Goal: Obtain resource: Download file/media

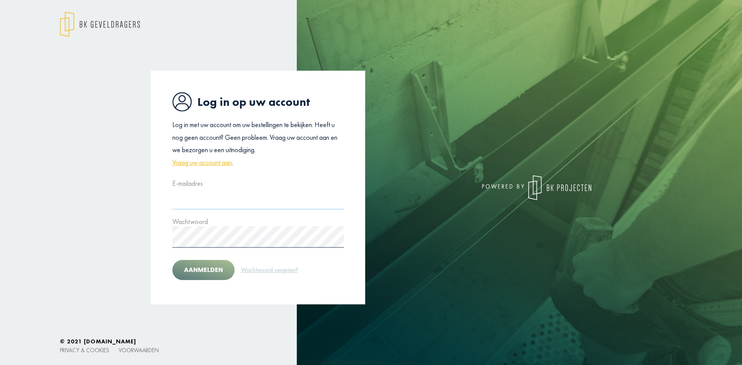
click at [204, 203] on input "text" at bounding box center [258, 198] width 172 height 21
type input "**********"
click at [207, 270] on button "Aanmelden" at bounding box center [203, 270] width 62 height 20
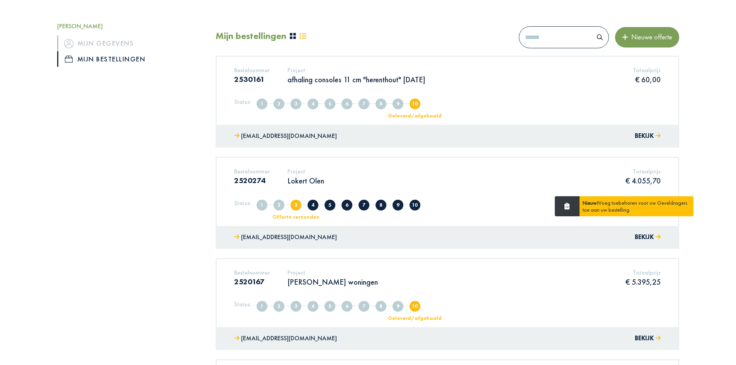
scroll to position [116, 0]
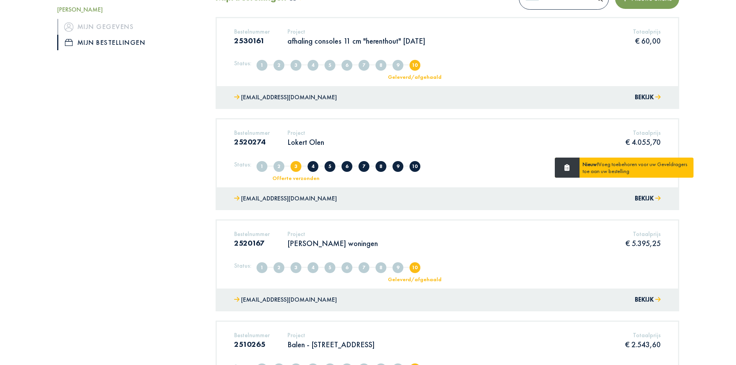
click at [307, 142] on p "Lokert Olen" at bounding box center [305, 142] width 37 height 10
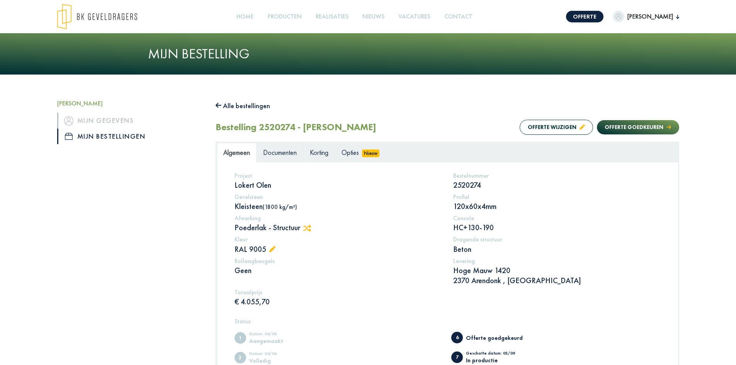
click at [278, 154] on span "Documenten" at bounding box center [280, 152] width 34 height 9
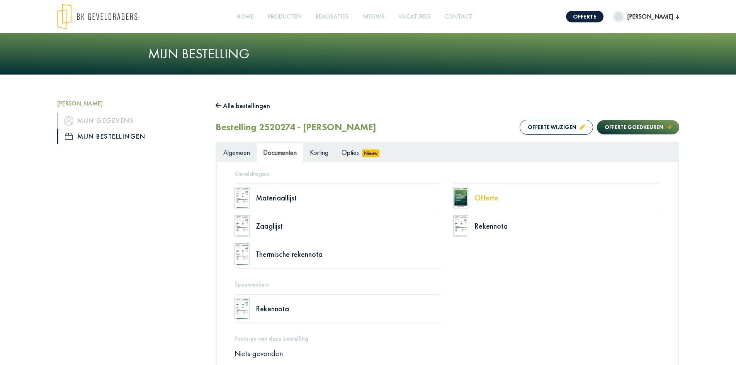
click at [475, 201] on div "Offerte" at bounding box center [567, 198] width 186 height 8
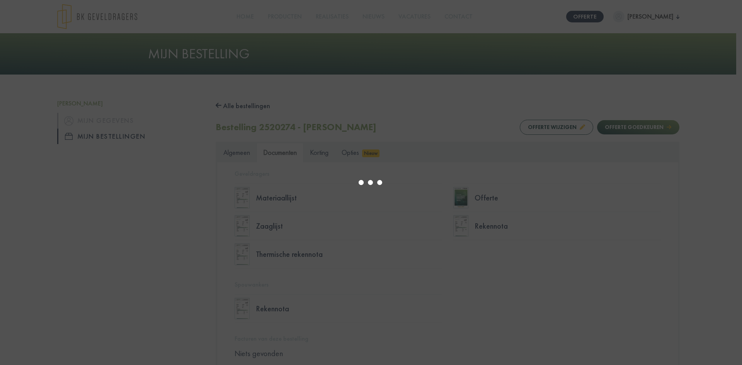
type input "*"
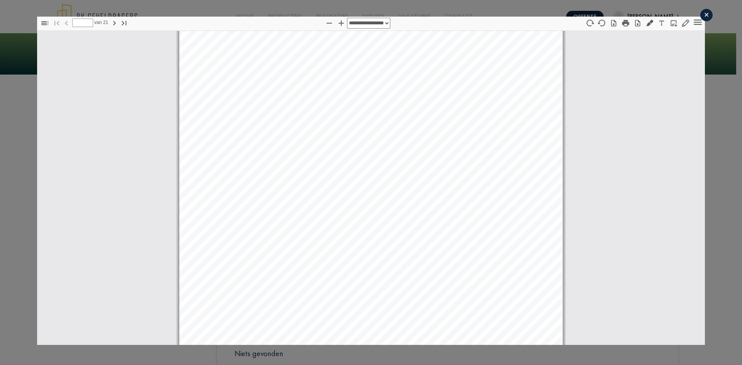
select select "****"
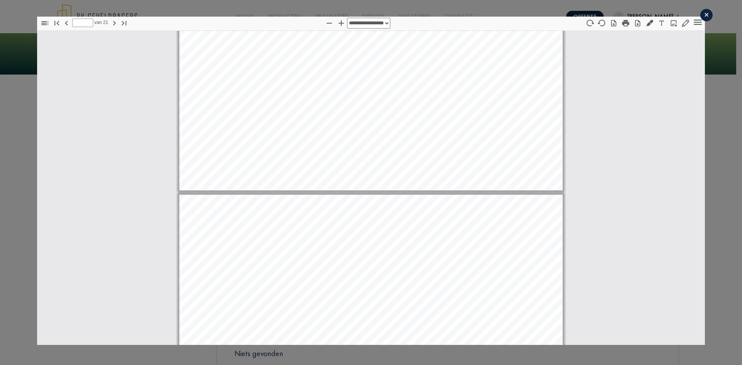
scroll to position [9287, 0]
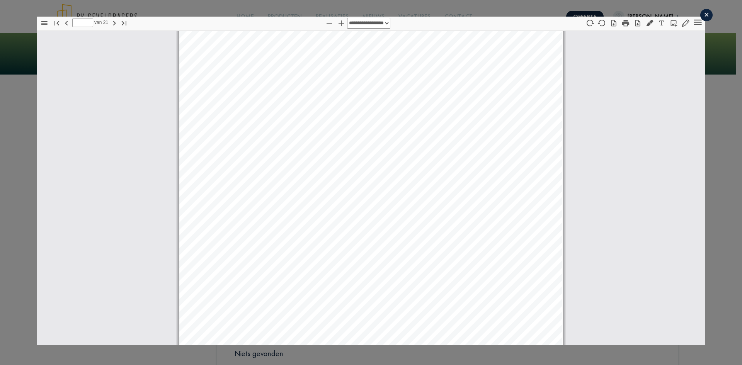
type input "**"
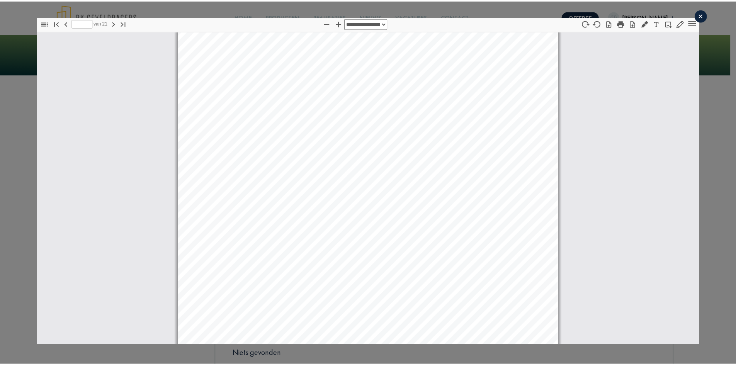
scroll to position [9214, 0]
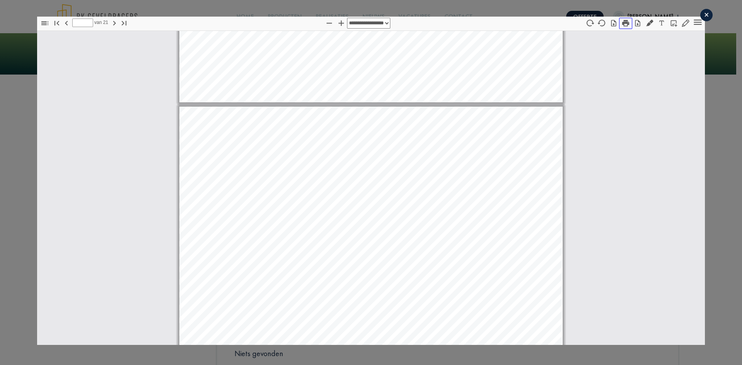
click at [622, 24] on icon "button" at bounding box center [625, 23] width 7 height 7
click at [701, 18] on div "×" at bounding box center [706, 15] width 12 height 12
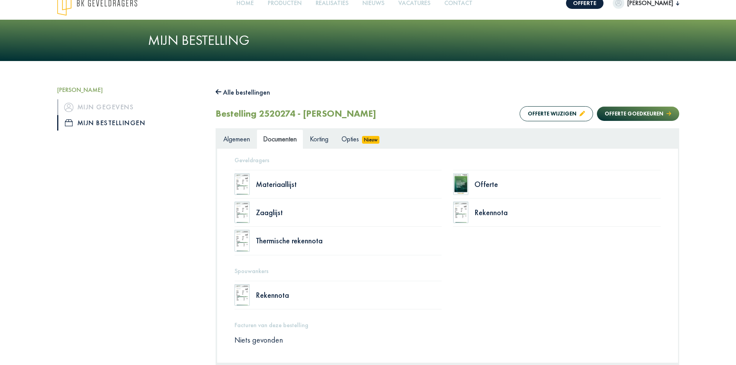
scroll to position [0, 0]
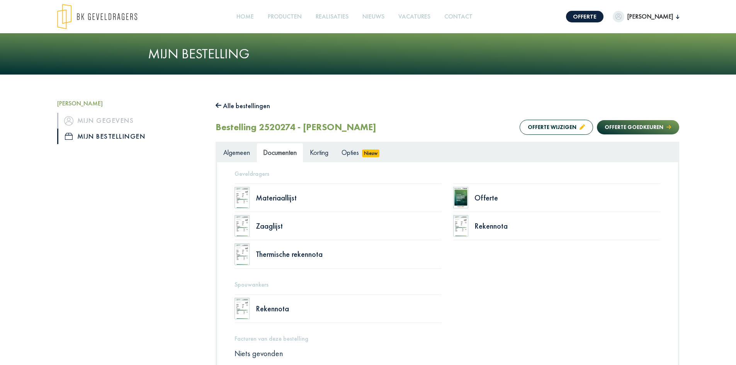
click at [235, 104] on button "Alle bestellingen" at bounding box center [243, 106] width 55 height 12
